Goal: Information Seeking & Learning: Stay updated

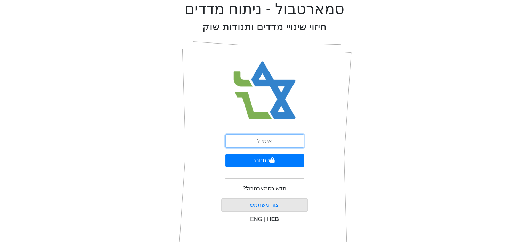
click at [266, 140] on input "email" at bounding box center [264, 140] width 79 height 13
type input "[EMAIL_ADDRESS][DOMAIN_NAME]"
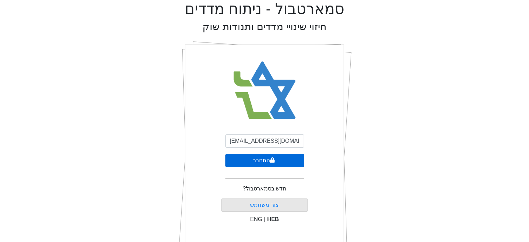
click at [267, 158] on button "התחבר" at bounding box center [264, 160] width 79 height 13
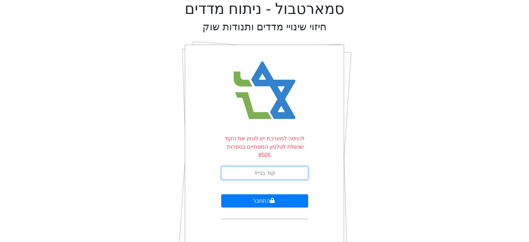
click at [274, 166] on input "text" at bounding box center [264, 172] width 87 height 13
type input "889309"
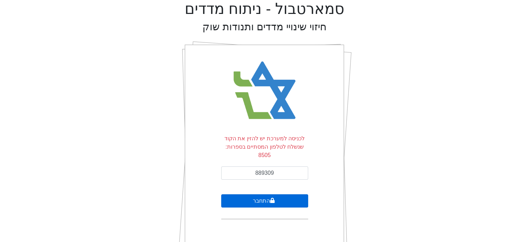
click at [257, 197] on button "התחבר" at bounding box center [264, 200] width 87 height 13
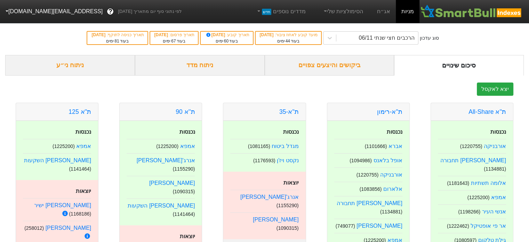
click at [329, 65] on div "ביקושים והיצעים צפויים" at bounding box center [329, 65] width 130 height 21
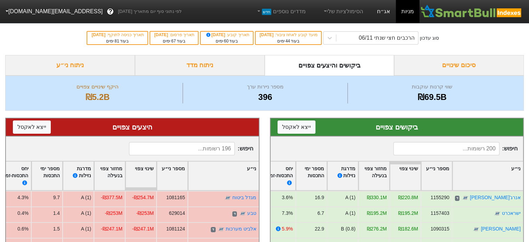
click at [384, 13] on link "אג״ח" at bounding box center [383, 11] width 24 height 23
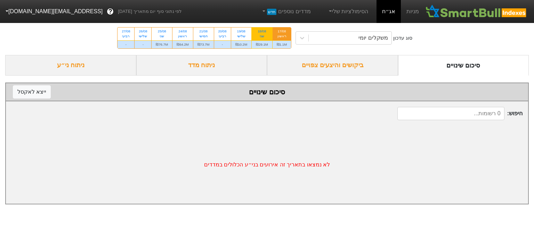
click at [266, 37] on div "שני" at bounding box center [262, 36] width 12 height 5
click at [262, 32] on input "18/08 שני ₪29.1M" at bounding box center [260, 29] width 5 height 5
radio input "true"
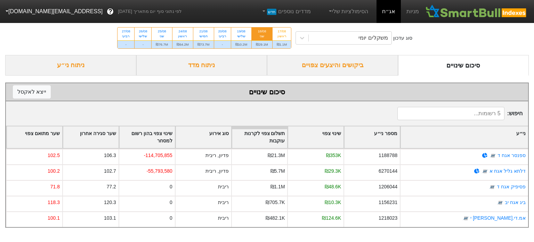
click at [335, 65] on div "ביקושים והיצעים צפויים" at bounding box center [332, 65] width 131 height 21
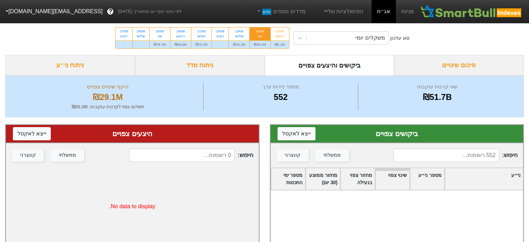
scroll to position [3823, 0]
